Goal: Information Seeking & Learning: Learn about a topic

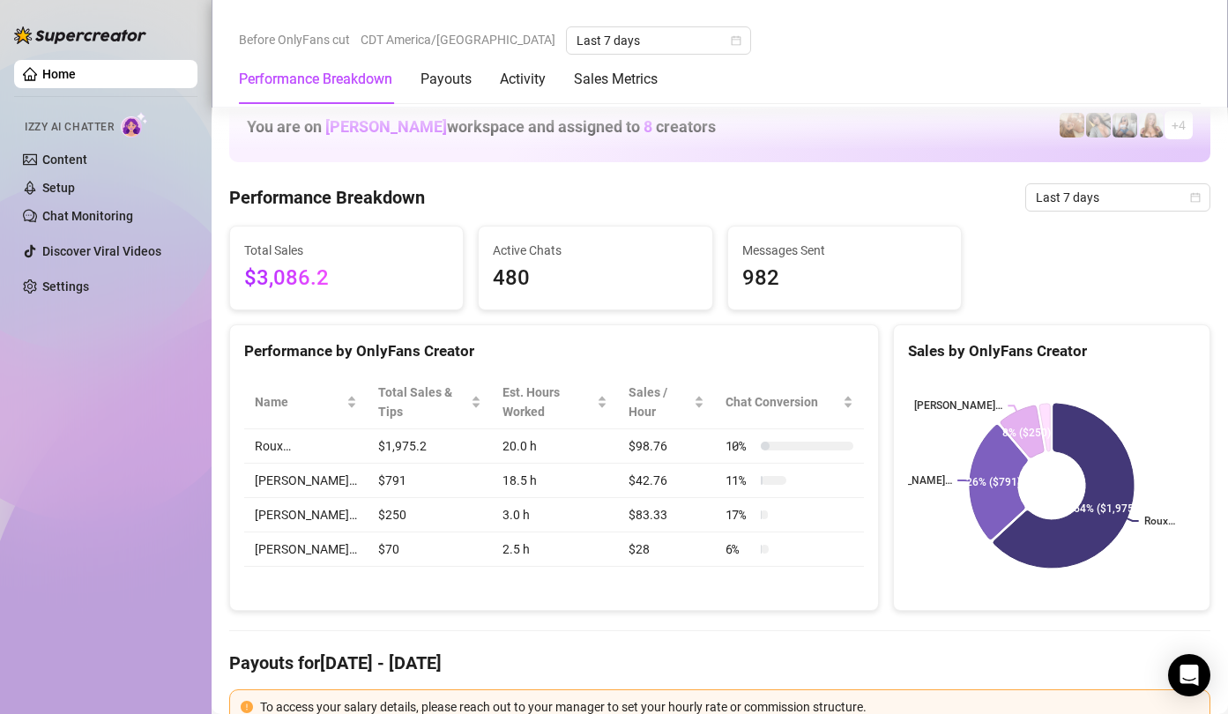
scroll to position [728, 0]
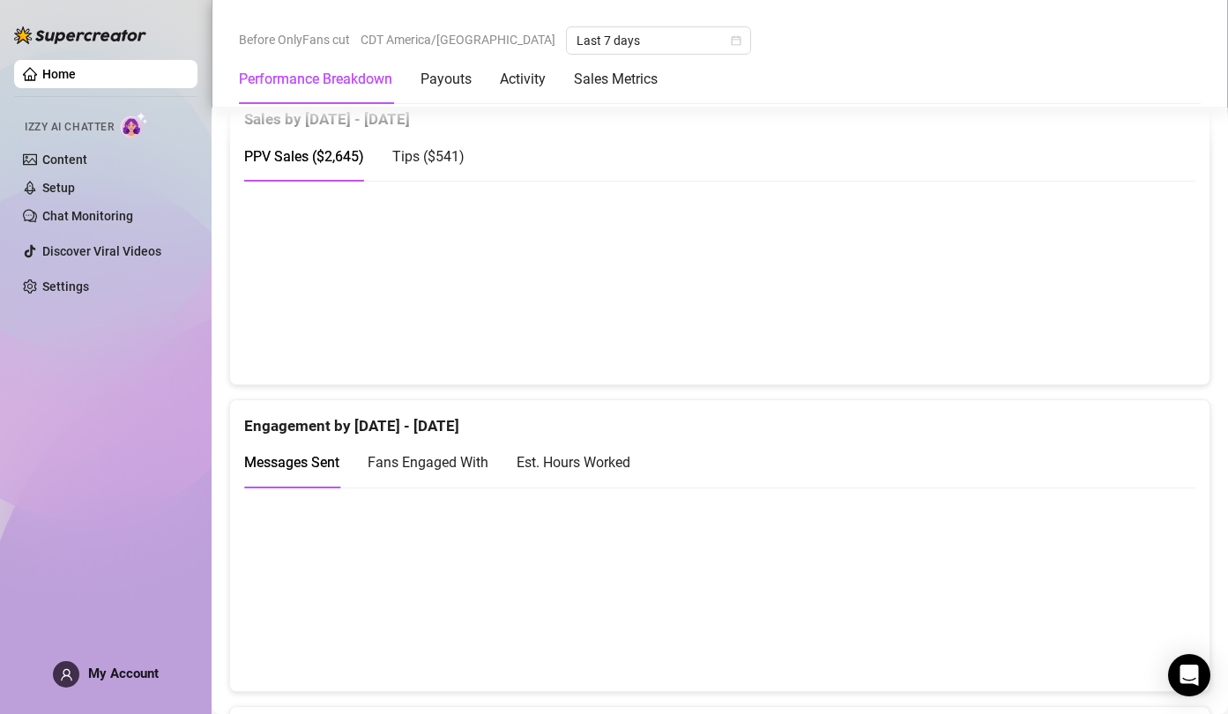
scroll to position [971, 0]
click at [446, 451] on div "Fans Engaged With" at bounding box center [428, 461] width 121 height 22
click at [314, 461] on span "Messages Sent" at bounding box center [291, 461] width 95 height 17
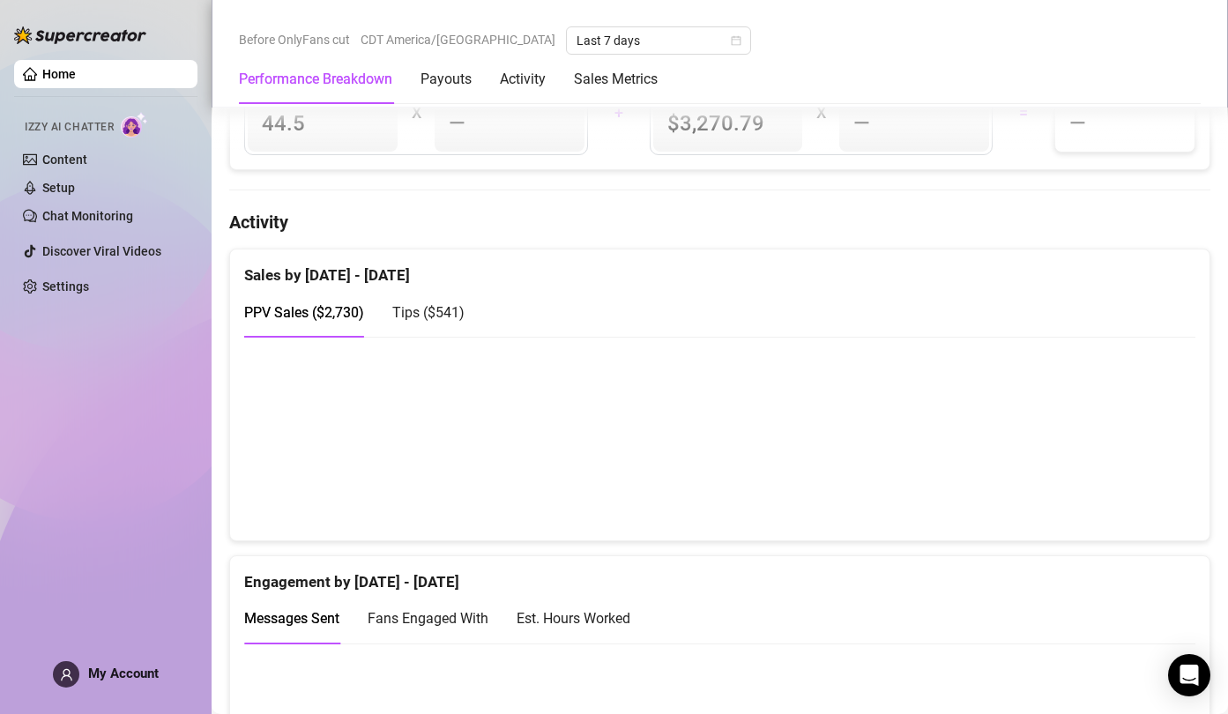
scroll to position [841, 0]
